Goal: Information Seeking & Learning: Learn about a topic

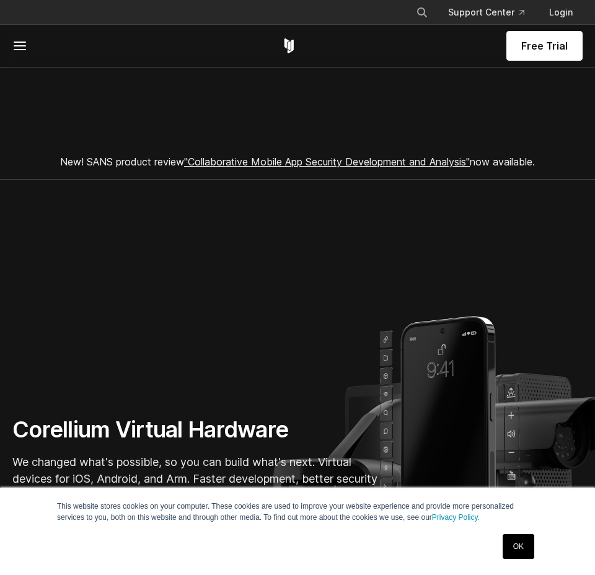
click at [521, 543] on link "OK" at bounding box center [519, 546] width 32 height 25
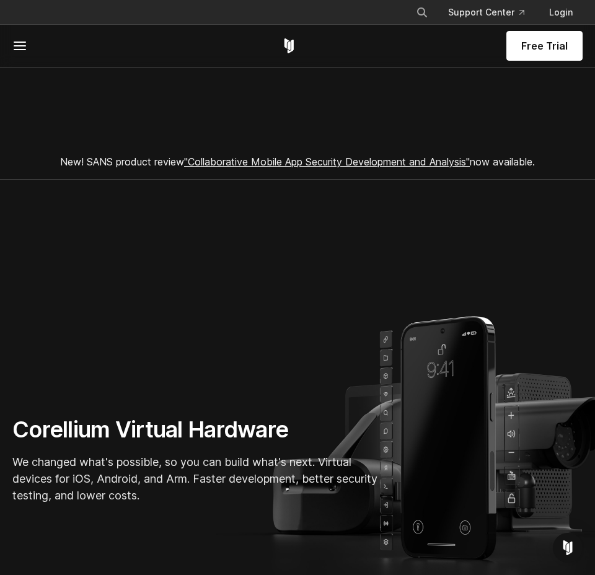
click at [21, 50] on line at bounding box center [19, 50] width 11 height 0
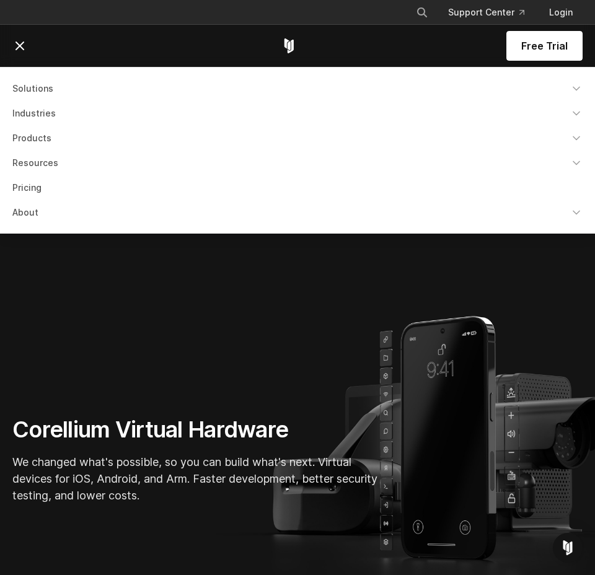
click at [37, 185] on link "Pricing" at bounding box center [297, 188] width 585 height 22
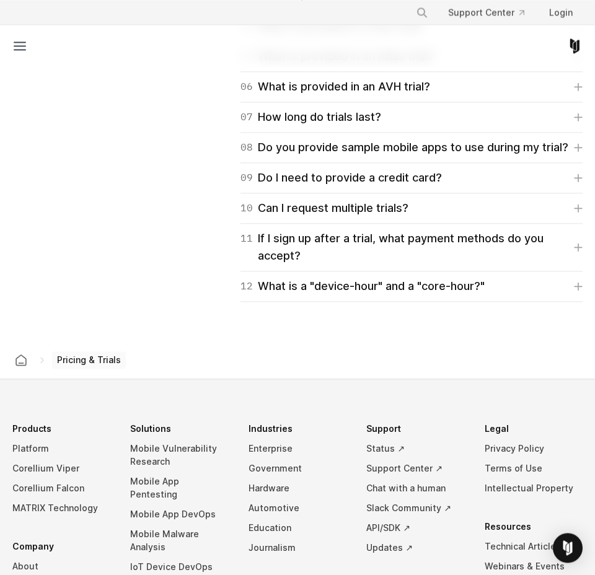
scroll to position [2049, 0]
